Goal: Information Seeking & Learning: Find specific page/section

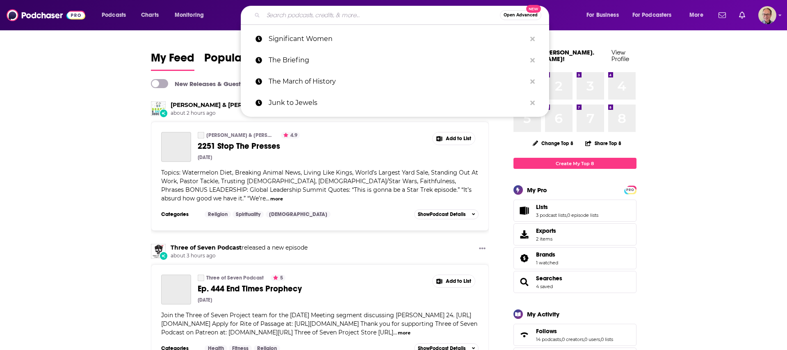
click at [327, 16] on input "Search podcasts, credits, & more..." at bounding box center [381, 15] width 237 height 13
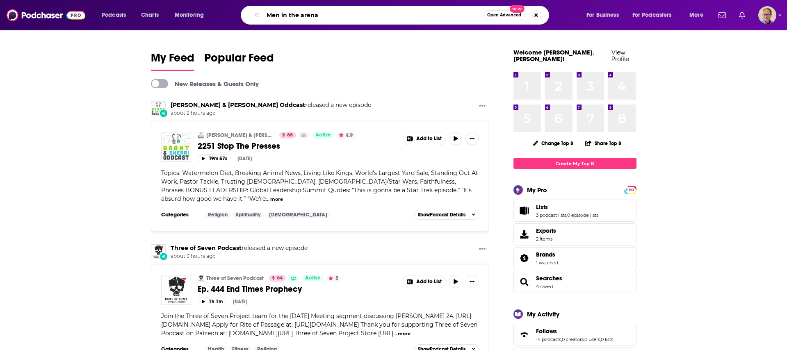
type input "Men in the arena"
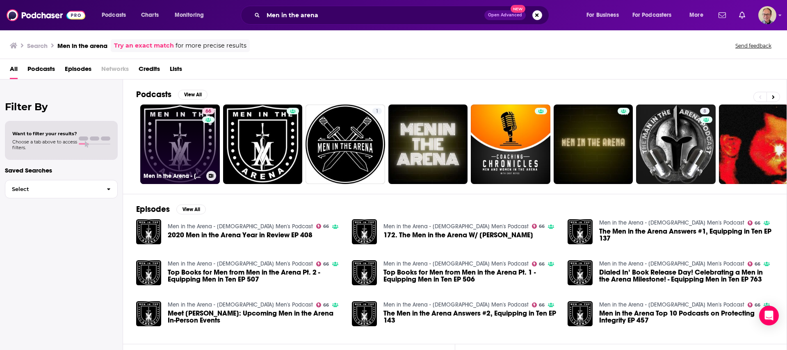
click at [179, 141] on link "66 Men in the Arena - [DEMOGRAPHIC_DATA] Men's Podcast" at bounding box center [180, 145] width 80 height 80
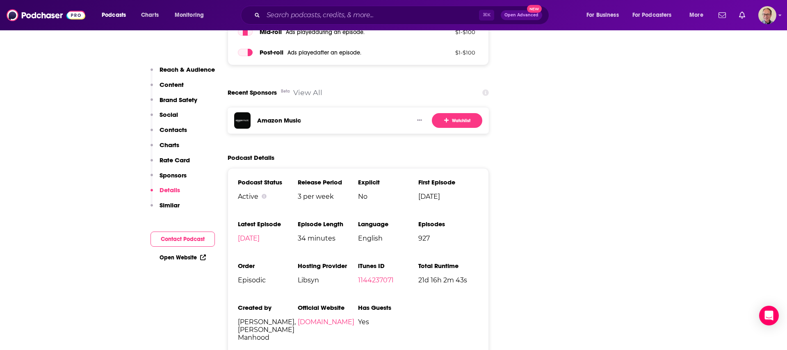
scroll to position [1452, 0]
click at [183, 257] on link "Open Website" at bounding box center [182, 257] width 46 height 7
